Goal: Transaction & Acquisition: Obtain resource

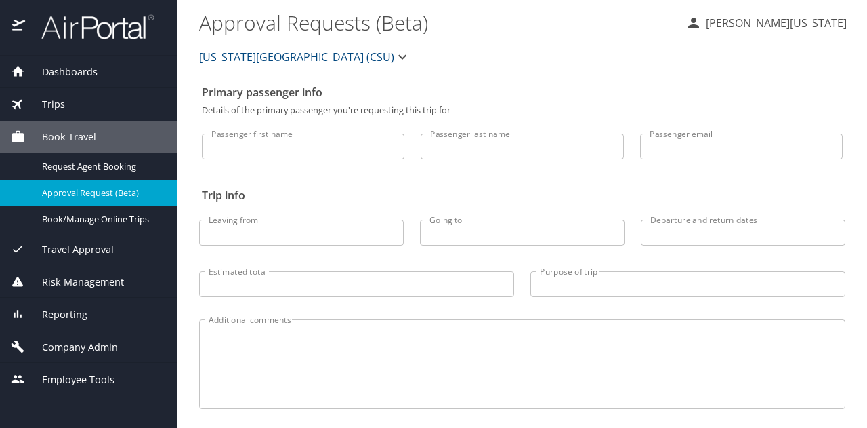
click at [108, 73] on div "Dashboards" at bounding box center [89, 71] width 156 height 15
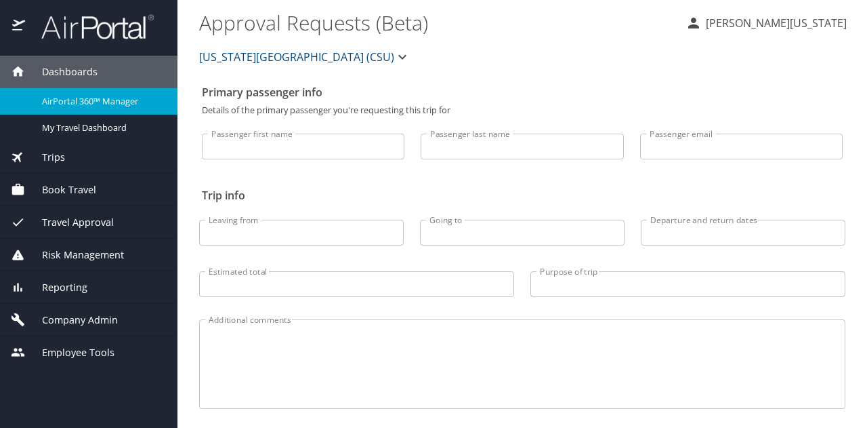
click at [100, 104] on span "AirPortal 360™ Manager" at bounding box center [101, 101] width 119 height 13
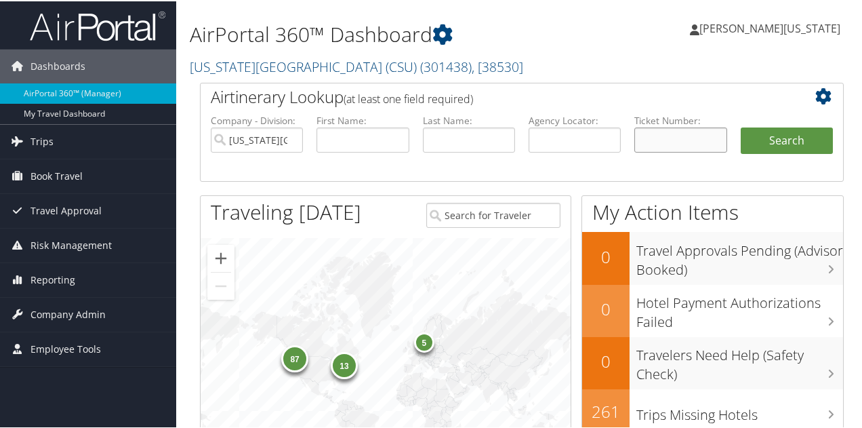
click at [657, 137] on input "text" at bounding box center [680, 138] width 92 height 25
paste input "5267309387825"
type input "5267309387825"
click at [741, 126] on button "Search" at bounding box center [787, 139] width 92 height 27
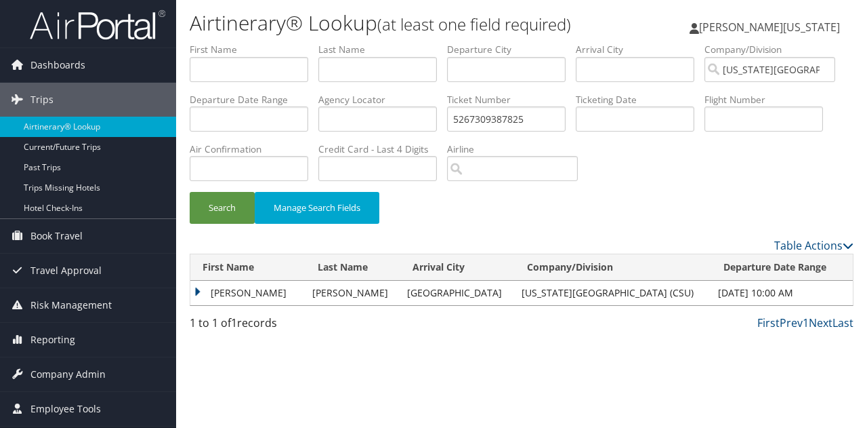
click at [199, 291] on td "[PERSON_NAME]" at bounding box center [247, 293] width 115 height 24
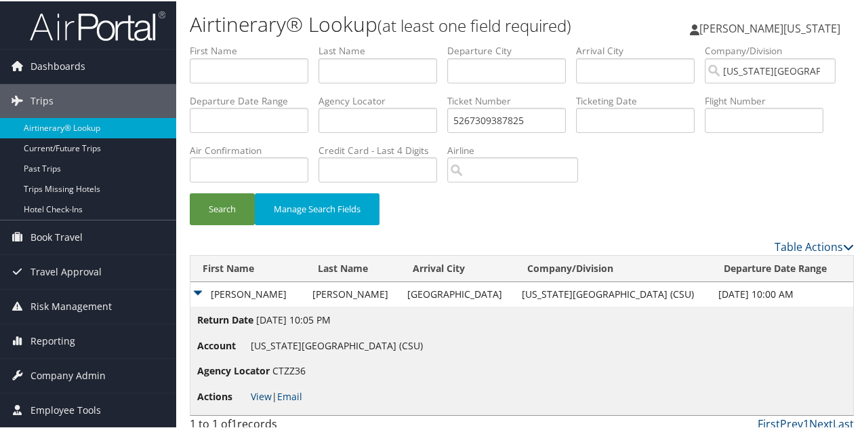
scroll to position [58, 0]
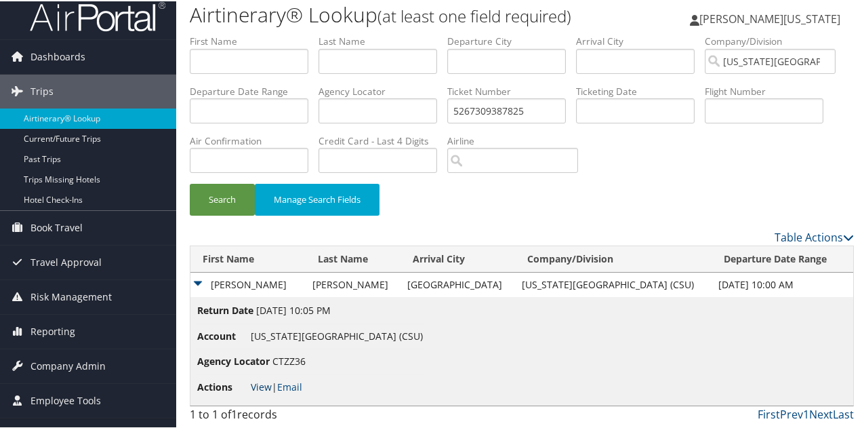
click at [260, 386] on link "View" at bounding box center [261, 385] width 21 height 13
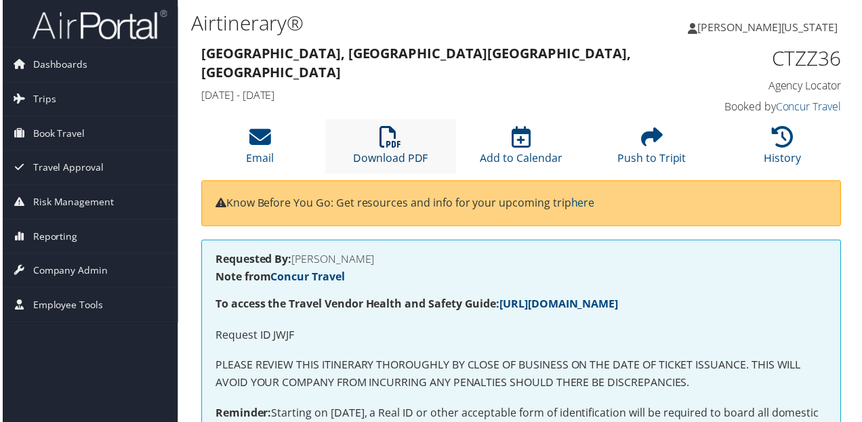
click at [393, 130] on icon at bounding box center [391, 138] width 22 height 22
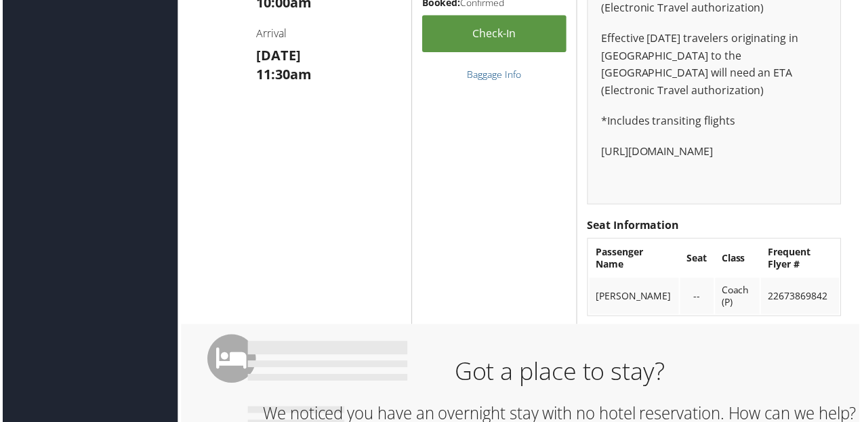
scroll to position [1084, 0]
